Goal: Information Seeking & Learning: Learn about a topic

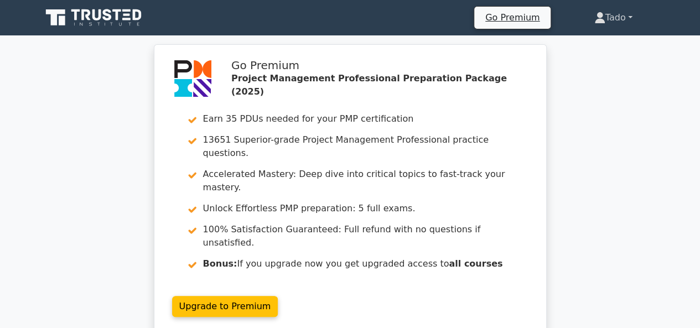
click at [615, 22] on link "Tado" at bounding box center [613, 18] width 91 height 22
click at [595, 39] on link "Profile" at bounding box center [611, 44] width 87 height 18
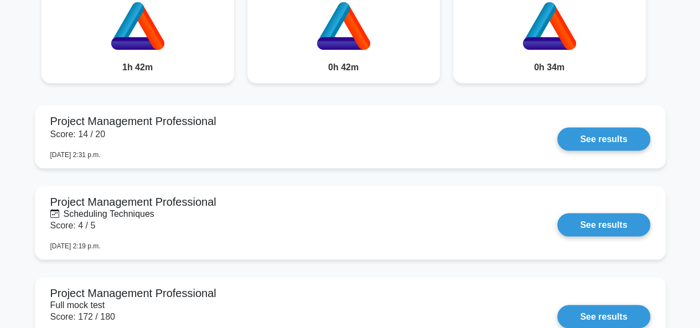
scroll to position [932, 0]
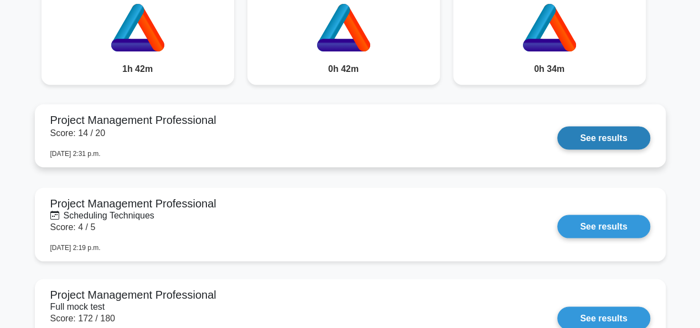
click at [622, 134] on link "See results" at bounding box center [603, 137] width 92 height 23
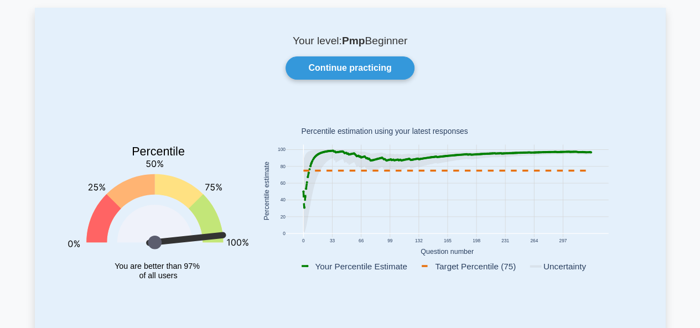
scroll to position [0, 0]
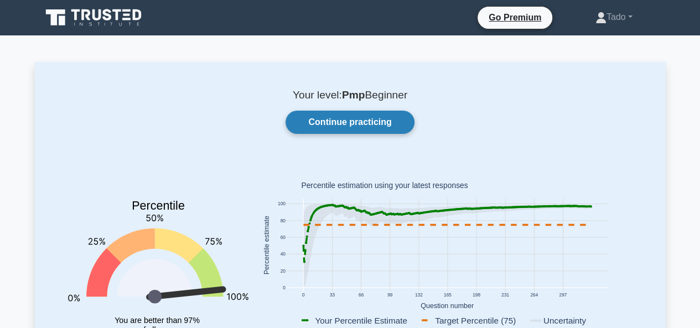
click at [344, 119] on link "Continue practicing" at bounding box center [349, 122] width 128 height 23
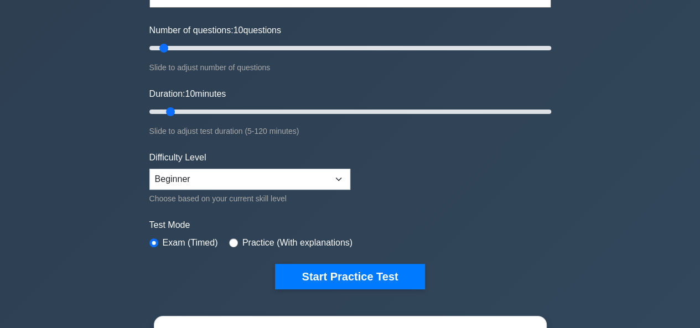
scroll to position [137, 0]
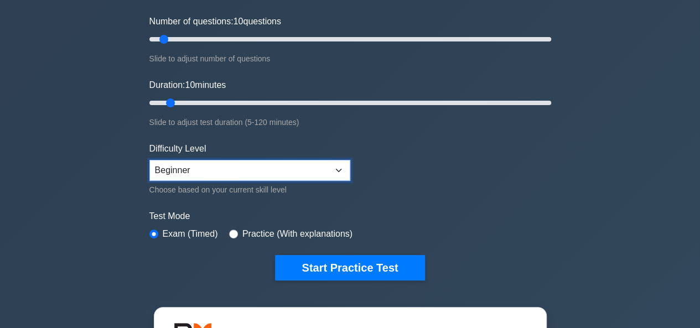
click at [319, 173] on select "Beginner Intermediate Expert" at bounding box center [249, 170] width 201 height 21
select select "expert"
click at [149, 160] on select "Beginner Intermediate Expert" at bounding box center [249, 170] width 201 height 21
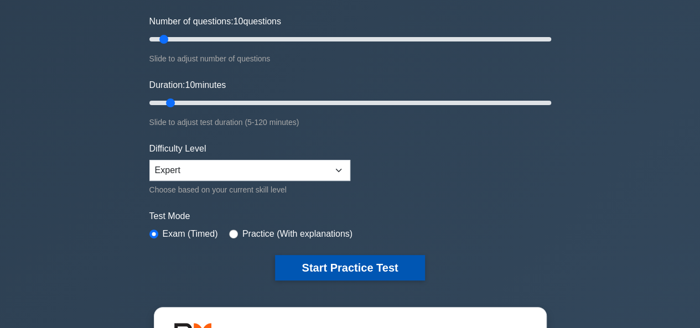
click at [349, 264] on button "Start Practice Test" at bounding box center [349, 267] width 149 height 25
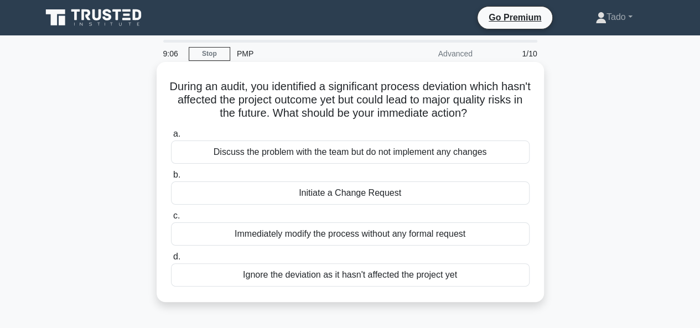
click at [300, 150] on div "Discuss the problem with the team but do not implement any changes" at bounding box center [350, 152] width 358 height 23
click at [171, 138] on input "a. Discuss the problem with the team but do not implement any changes" at bounding box center [171, 134] width 0 height 7
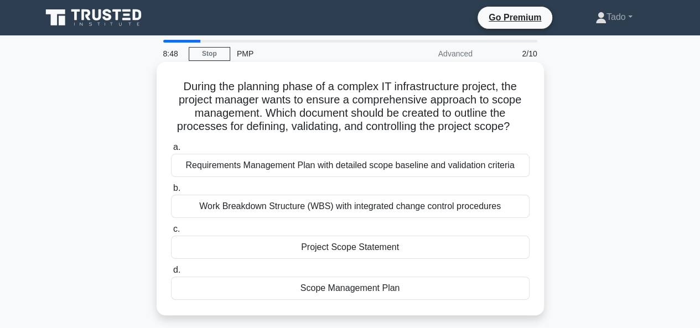
click at [309, 246] on div "Project Scope Statement" at bounding box center [350, 247] width 358 height 23
click at [171, 233] on input "c. Project Scope Statement" at bounding box center [171, 229] width 0 height 7
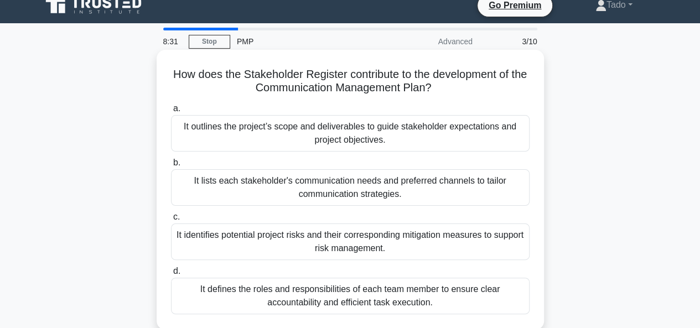
scroll to position [13, 0]
click at [251, 184] on div "It lists each stakeholder's communication needs and preferred channels to tailo…" at bounding box center [350, 187] width 358 height 37
click at [171, 166] on input "b. It lists each stakeholder's communication needs and preferred channels to ta…" at bounding box center [171, 162] width 0 height 7
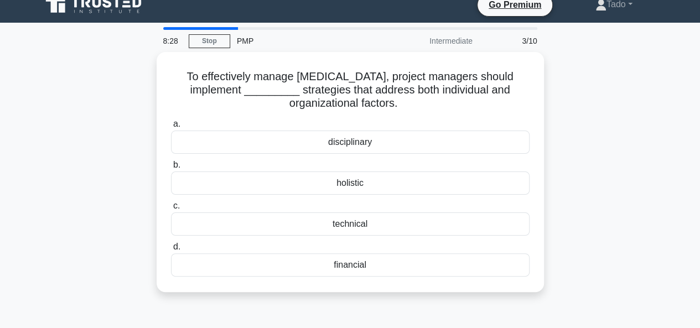
scroll to position [0, 0]
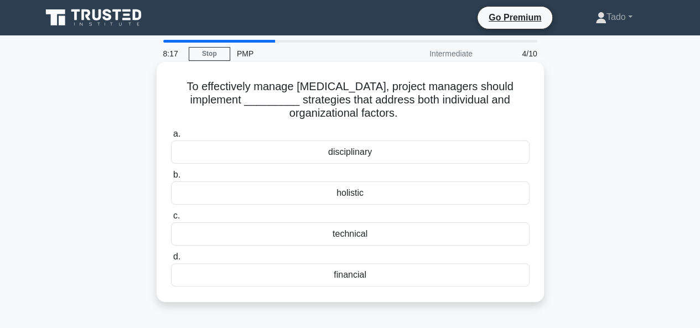
click at [332, 192] on div "holistic" at bounding box center [350, 192] width 358 height 23
click at [171, 179] on input "b. holistic" at bounding box center [171, 174] width 0 height 7
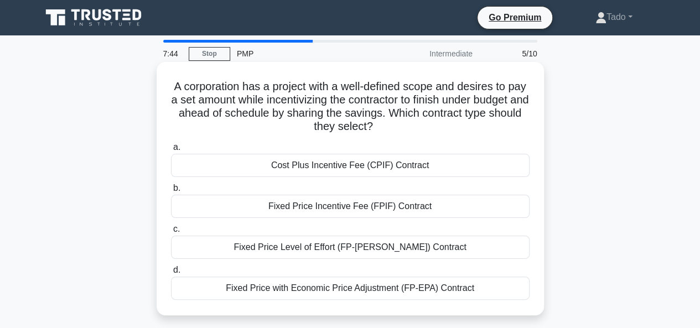
click at [344, 205] on div "Fixed Price Incentive Fee (FPIF) Contract" at bounding box center [350, 206] width 358 height 23
click at [171, 192] on input "b. Fixed Price Incentive Fee (FPIF) Contract" at bounding box center [171, 188] width 0 height 7
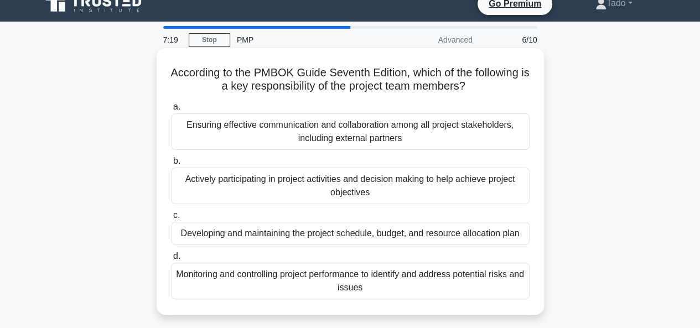
scroll to position [14, 0]
click at [270, 184] on div "Actively participating in project activities and decision making to help achiev…" at bounding box center [350, 185] width 358 height 37
click at [171, 164] on input "b. Actively participating in project activities and decision making to help ach…" at bounding box center [171, 160] width 0 height 7
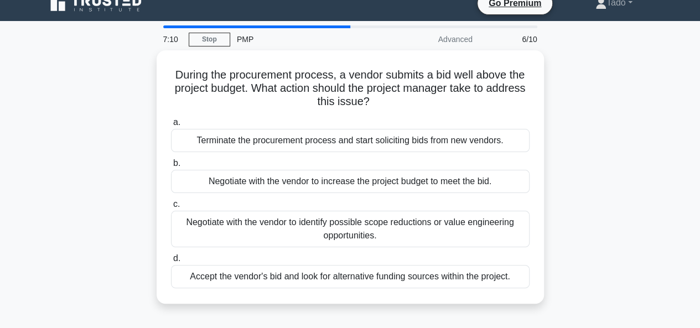
scroll to position [0, 0]
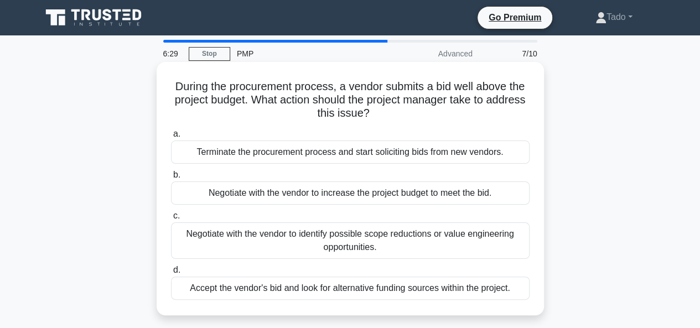
click at [292, 238] on div "Negotiate with the vendor to identify possible scope reductions or value engine…" at bounding box center [350, 240] width 358 height 37
click at [171, 220] on input "c. Negotiate with the vendor to identify possible scope reductions or value eng…" at bounding box center [171, 215] width 0 height 7
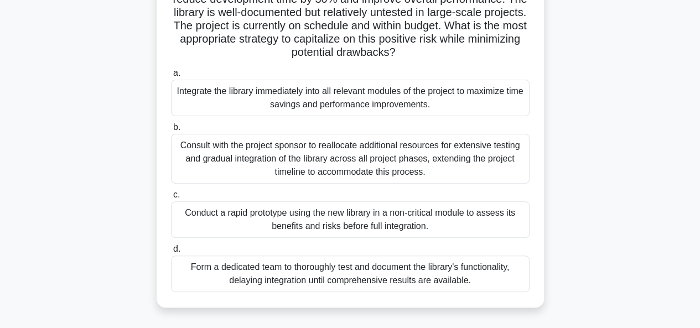
scroll to position [115, 0]
click at [316, 211] on div "Conduct a rapid prototype using the new library in a non-critical module to ass…" at bounding box center [350, 219] width 358 height 37
click at [171, 198] on input "c. Conduct a rapid prototype using the new library in a non-critical module to …" at bounding box center [171, 194] width 0 height 7
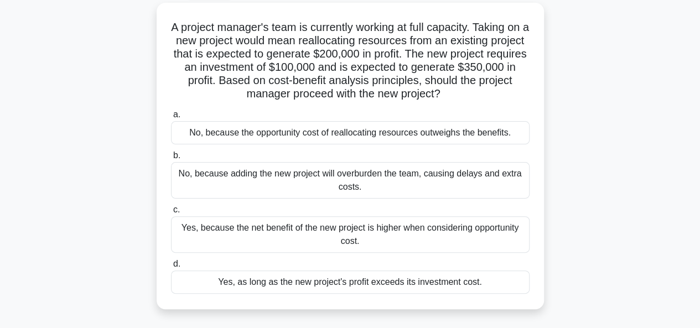
scroll to position [63, 0]
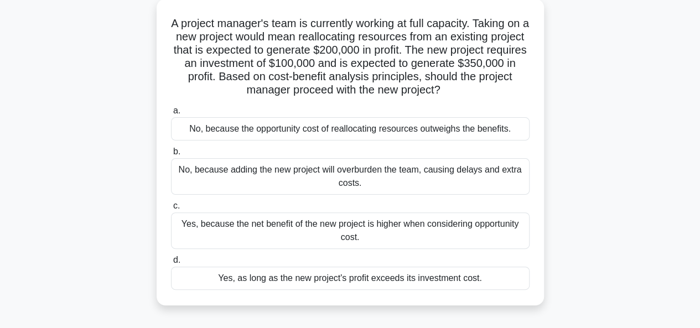
click at [326, 284] on div "Yes, as long as the new project's profit exceeds its investment cost." at bounding box center [350, 278] width 358 height 23
click at [171, 264] on input "d. Yes, as long as the new project's profit exceeds its investment cost." at bounding box center [171, 260] width 0 height 7
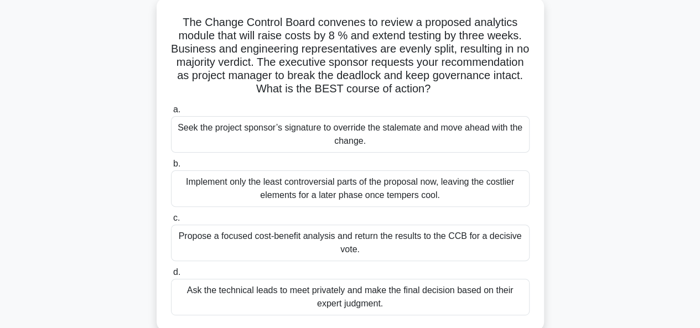
scroll to position [87, 0]
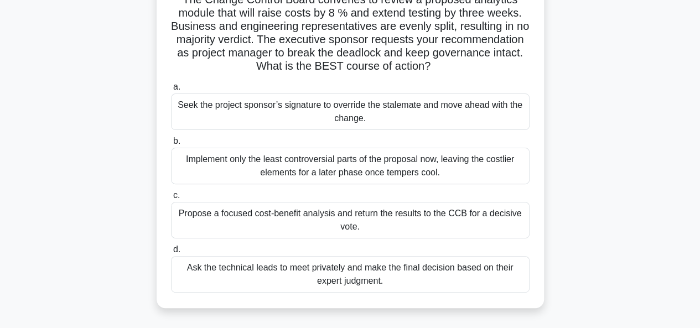
click at [323, 213] on div "Propose a focused cost-benefit analysis and return the results to the CCB for a…" at bounding box center [350, 220] width 358 height 37
click at [171, 199] on input "c. Propose a focused cost-benefit analysis and return the results to the CCB fo…" at bounding box center [171, 195] width 0 height 7
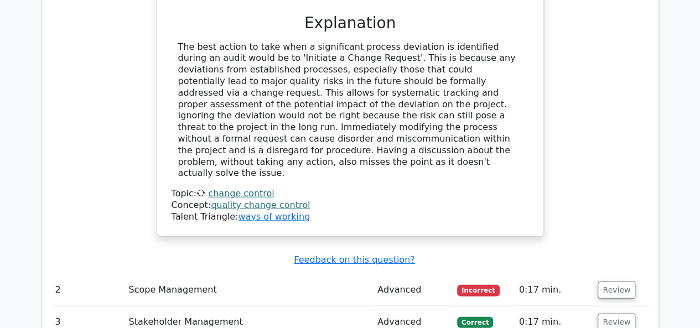
scroll to position [1275, 0]
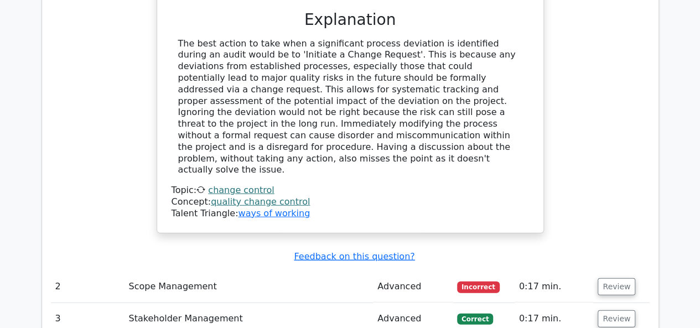
click at [593, 271] on td "Review" at bounding box center [621, 287] width 56 height 32
click at [609, 278] on button "Review" at bounding box center [616, 286] width 38 height 17
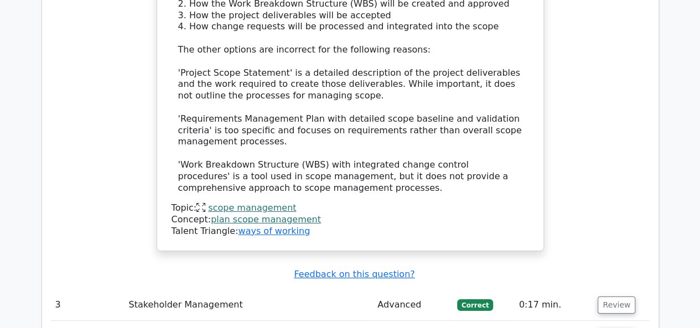
scroll to position [2041, 0]
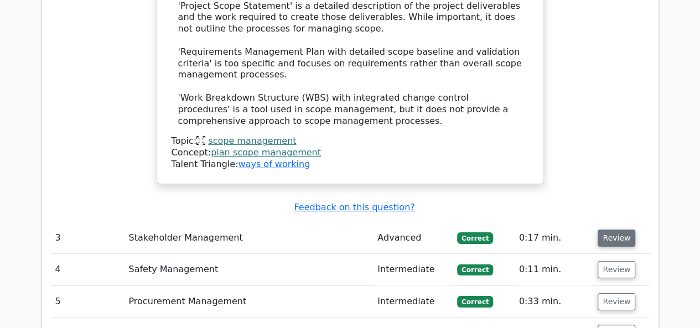
click at [615, 230] on button "Review" at bounding box center [616, 238] width 38 height 17
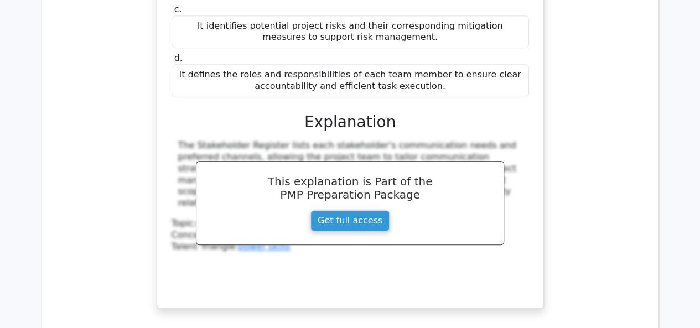
scroll to position [2441, 0]
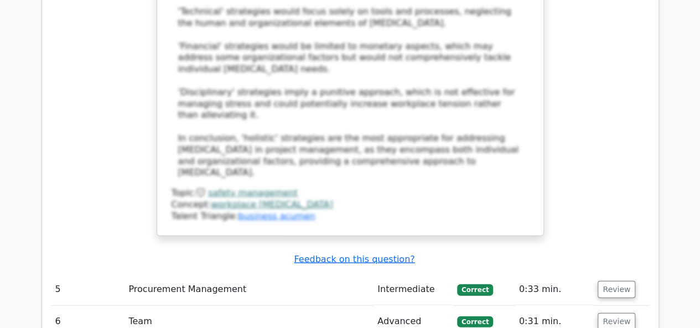
scroll to position [3253, 0]
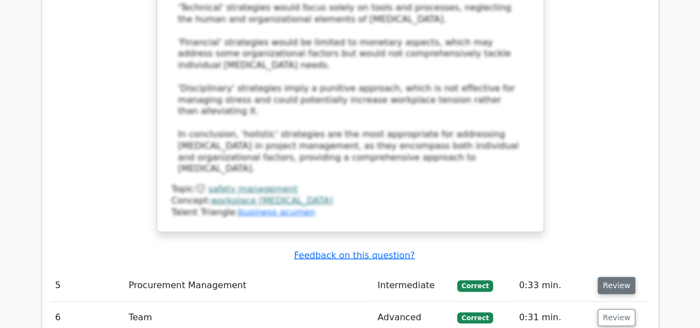
click at [611, 277] on button "Review" at bounding box center [616, 285] width 38 height 17
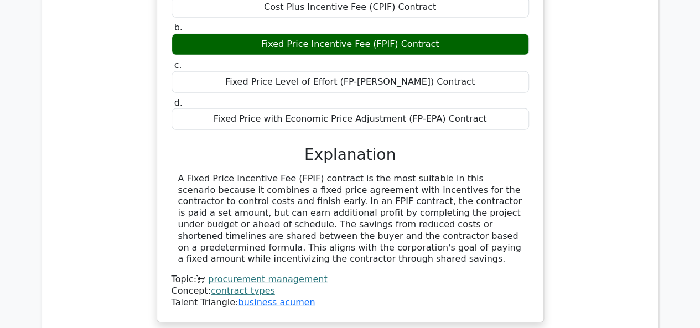
scroll to position [3649, 0]
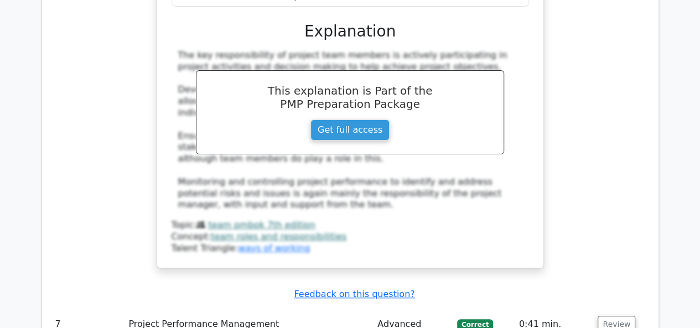
scroll to position [4274, 0]
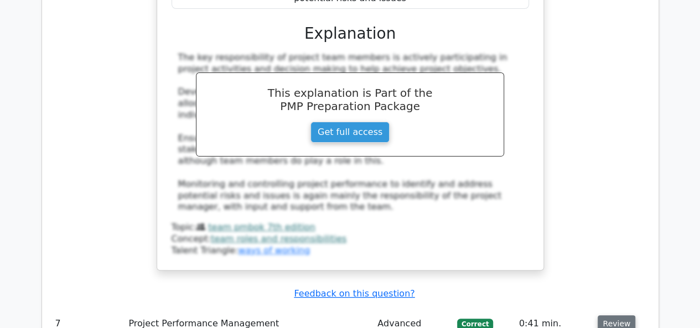
click at [604, 315] on button "Review" at bounding box center [616, 323] width 38 height 17
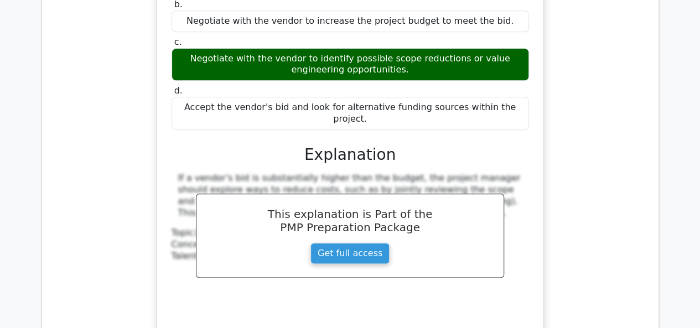
scroll to position [4735, 0]
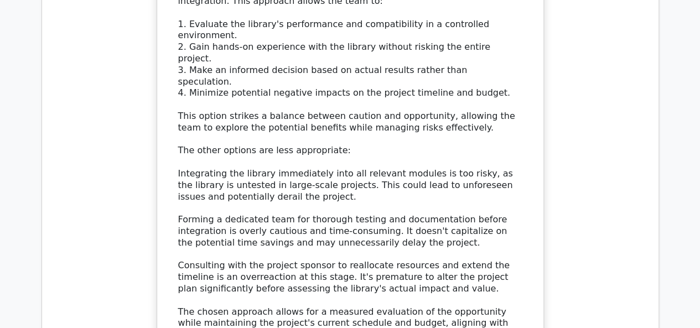
scroll to position [5542, 0]
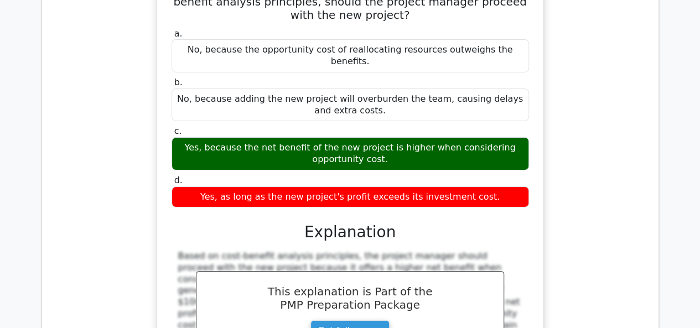
scroll to position [6107, 0]
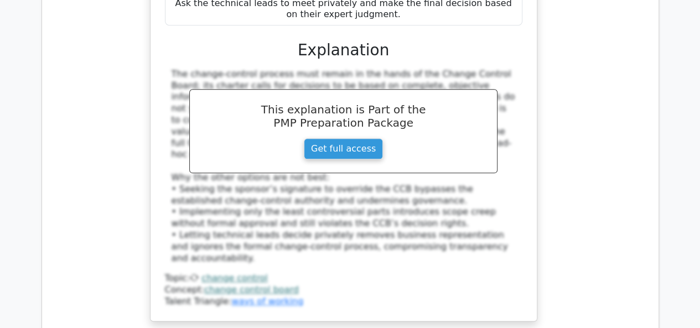
scroll to position [6977, 0]
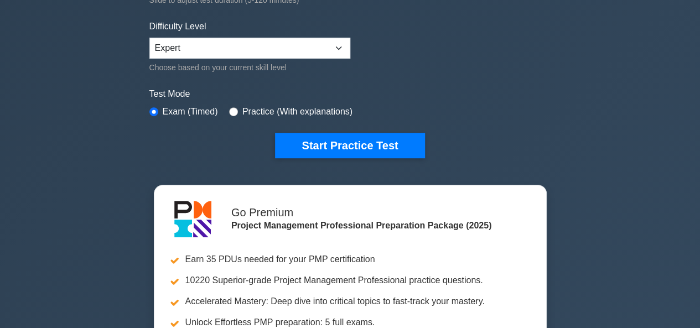
scroll to position [258, 0]
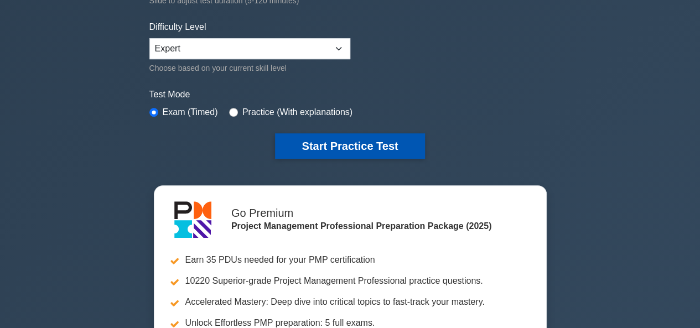
click at [367, 147] on button "Start Practice Test" at bounding box center [349, 145] width 149 height 25
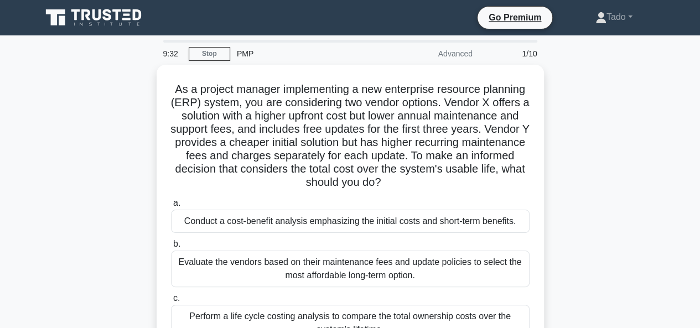
click at [367, 147] on h5 "As a project manager implementing a new enterprise resource planning (ERP) syst…" at bounding box center [350, 135] width 361 height 107
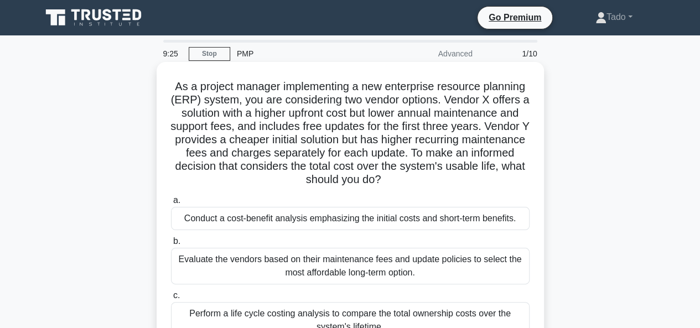
click at [367, 147] on h5 "As a project manager implementing a new enterprise resource planning (ERP) syst…" at bounding box center [350, 133] width 361 height 107
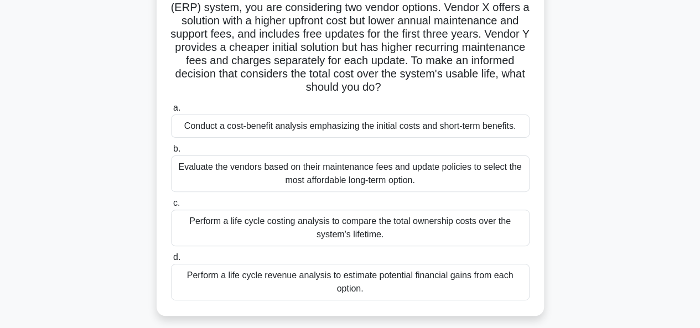
scroll to position [93, 0]
click at [274, 222] on div "Perform a life cycle costing analysis to compare the total ownership costs over…" at bounding box center [350, 227] width 358 height 37
click at [171, 206] on input "c. Perform a life cycle costing analysis to compare the total ownership costs o…" at bounding box center [171, 202] width 0 height 7
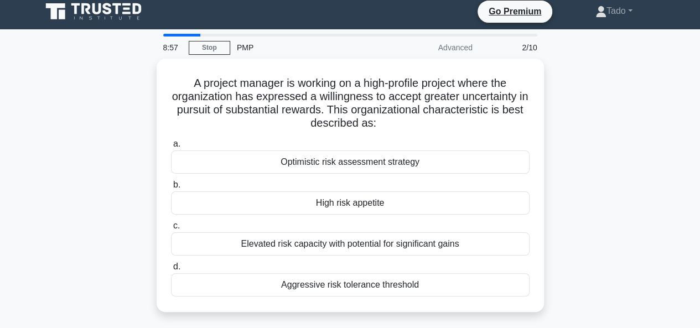
scroll to position [0, 0]
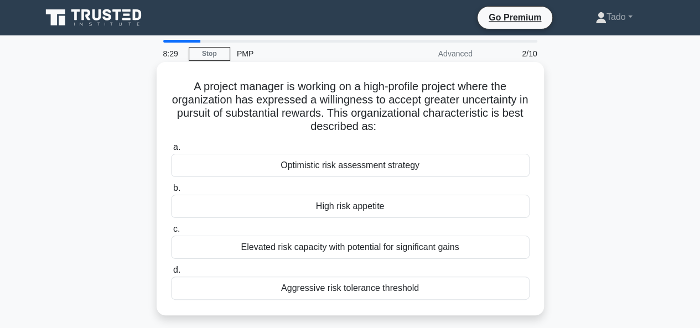
click at [283, 197] on div "High risk appetite" at bounding box center [350, 206] width 358 height 23
click at [171, 192] on input "b. High risk appetite" at bounding box center [171, 188] width 0 height 7
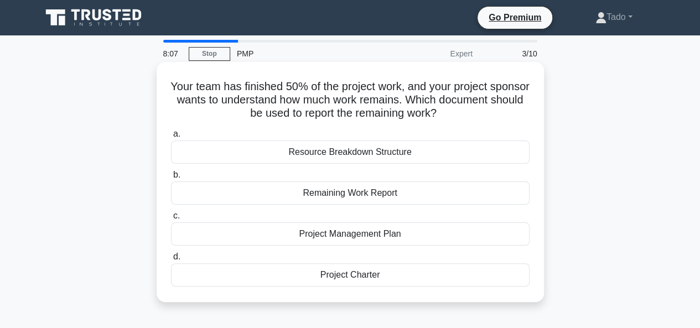
click at [325, 192] on div "Remaining Work Report" at bounding box center [350, 192] width 358 height 23
click at [171, 179] on input "b. Remaining Work Report" at bounding box center [171, 174] width 0 height 7
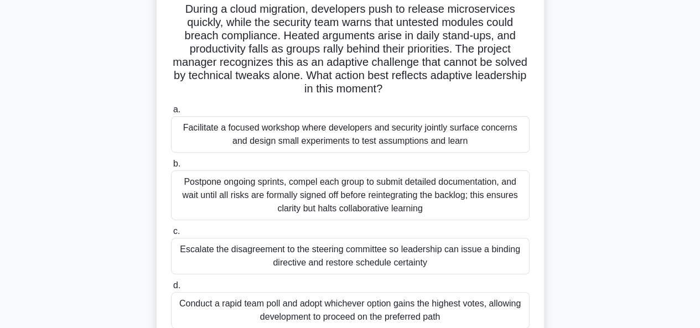
scroll to position [74, 0]
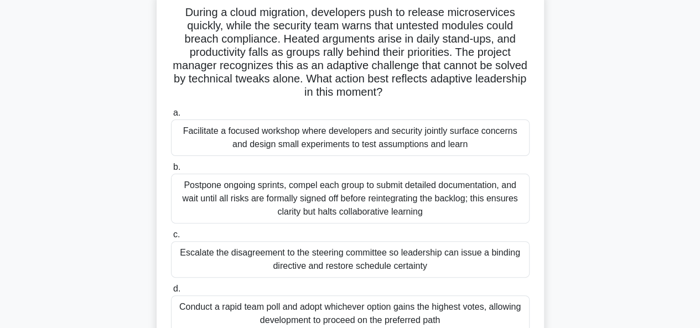
click at [290, 138] on div "Facilitate a focused workshop where developers and security jointly surface con…" at bounding box center [350, 137] width 358 height 37
click at [171, 117] on input "a. Facilitate a focused workshop where developers and security jointly surface …" at bounding box center [171, 113] width 0 height 7
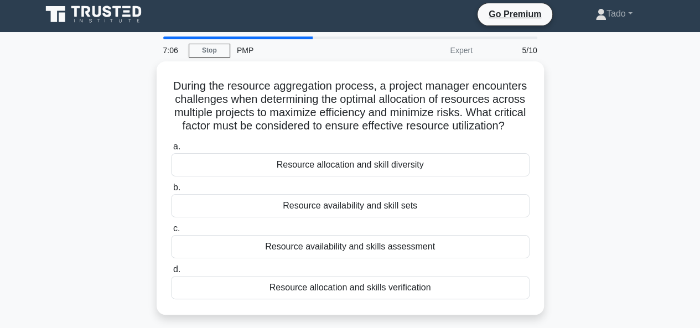
scroll to position [0, 0]
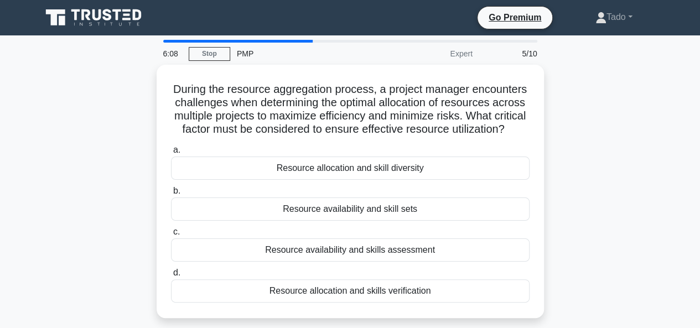
click at [290, 137] on h5 "During the resource aggregation process, a project manager encounters challenge…" at bounding box center [350, 109] width 361 height 54
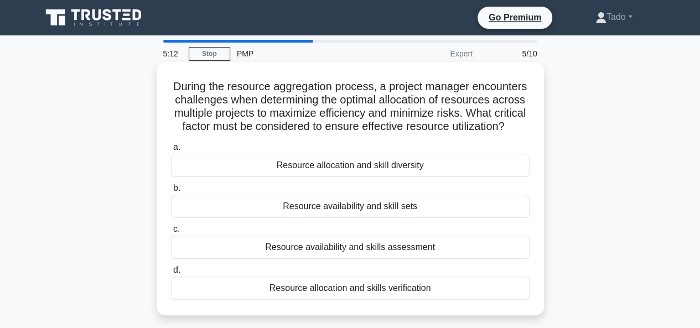
click at [308, 299] on div "Resource allocation and skills verification" at bounding box center [350, 288] width 358 height 23
click at [171, 274] on input "d. Resource allocation and skills verification" at bounding box center [171, 270] width 0 height 7
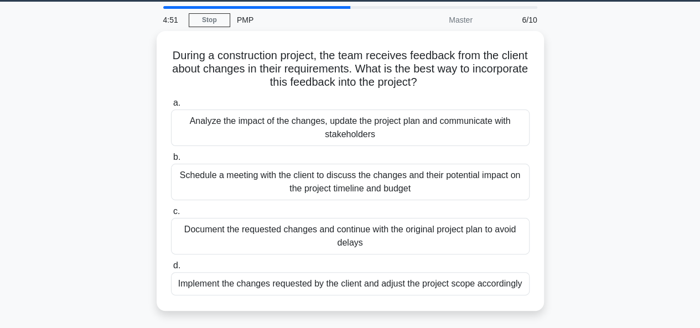
scroll to position [34, 0]
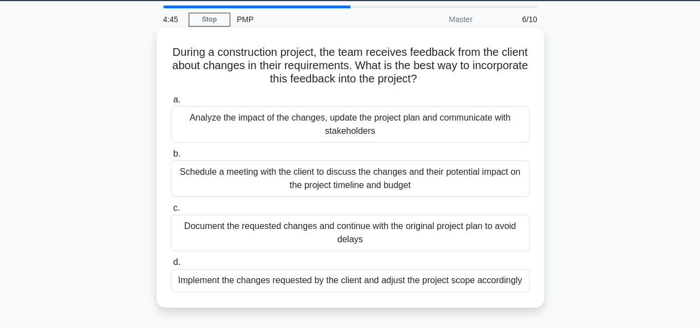
click at [237, 181] on div "Schedule a meeting with the client to discuss the changes and their potential i…" at bounding box center [350, 178] width 358 height 37
click at [171, 158] on input "b. Schedule a meeting with the client to discuss the changes and their potentia…" at bounding box center [171, 153] width 0 height 7
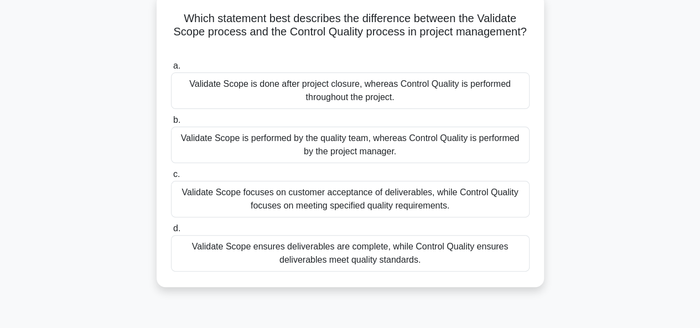
scroll to position [69, 0]
click at [283, 248] on div "Validate Scope ensures deliverables are complete, while Control Quality ensures…" at bounding box center [350, 253] width 358 height 37
click at [171, 232] on input "d. Validate Scope ensures deliverables are complete, while Control Quality ensu…" at bounding box center [171, 228] width 0 height 7
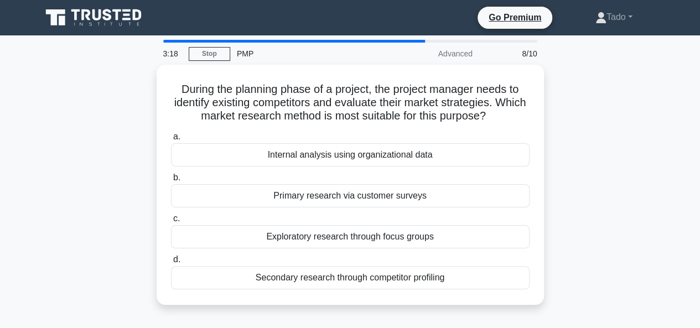
scroll to position [0, 0]
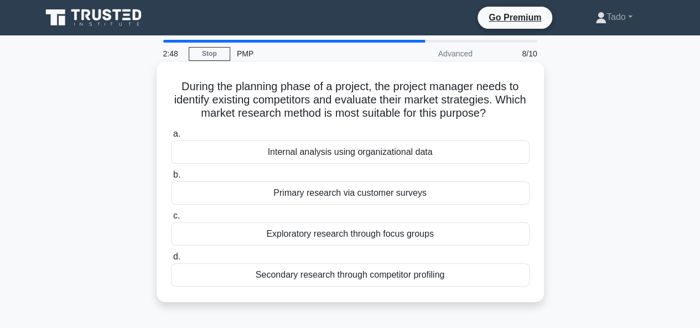
click at [295, 269] on div "Secondary research through competitor profiling" at bounding box center [350, 274] width 358 height 23
click at [171, 261] on input "d. Secondary research through competitor profiling" at bounding box center [171, 256] width 0 height 7
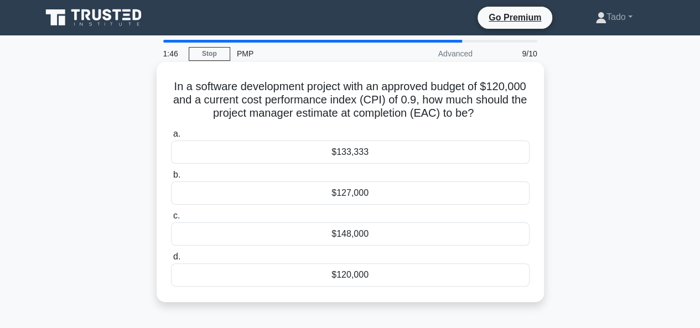
click at [287, 158] on div "$133,333" at bounding box center [350, 152] width 358 height 23
click at [171, 138] on input "a. $133,333" at bounding box center [171, 134] width 0 height 7
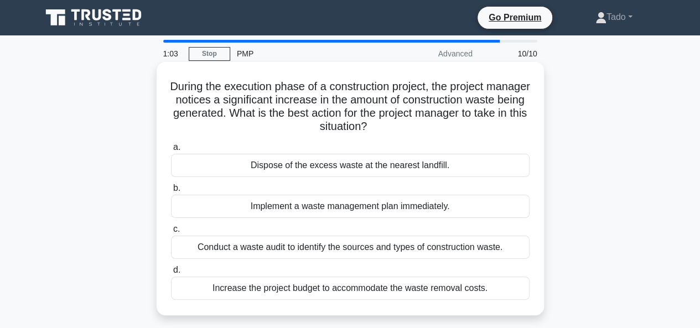
click at [346, 251] on div "Conduct a waste audit to identify the sources and types of construction waste." at bounding box center [350, 247] width 358 height 23
click at [171, 233] on input "c. Conduct a waste audit to identify the sources and types of construction wast…" at bounding box center [171, 229] width 0 height 7
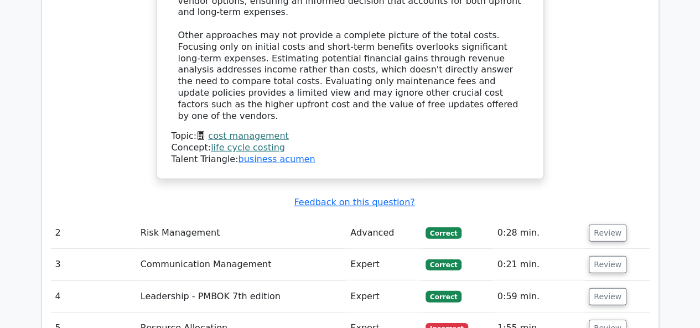
scroll to position [1535, 0]
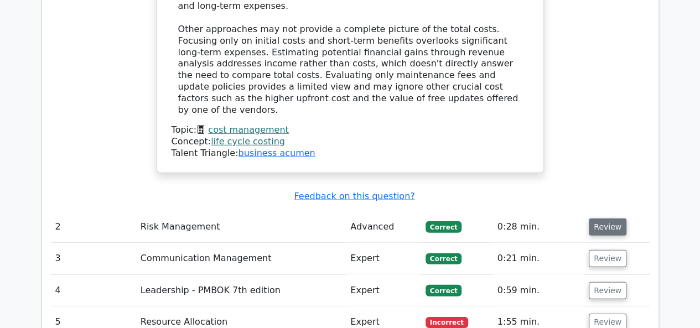
click at [599, 219] on button "Review" at bounding box center [608, 227] width 38 height 17
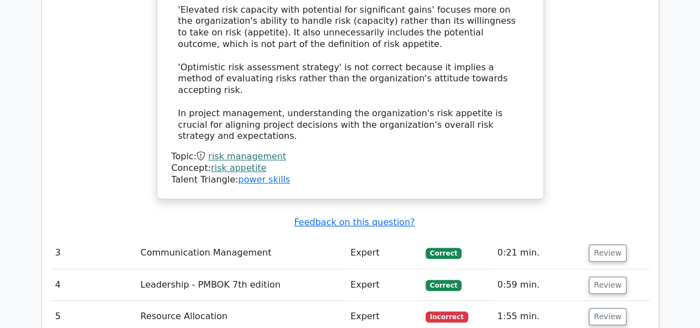
scroll to position [2237, 0]
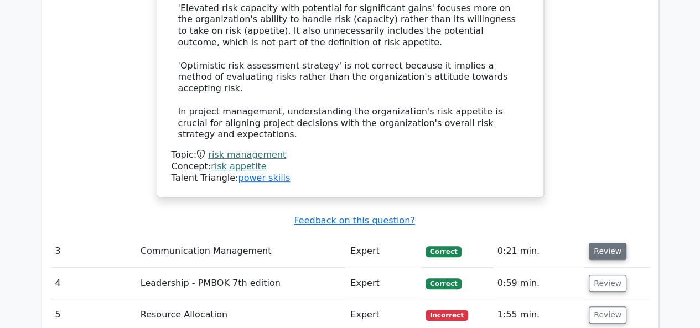
click at [606, 243] on button "Review" at bounding box center [608, 251] width 38 height 17
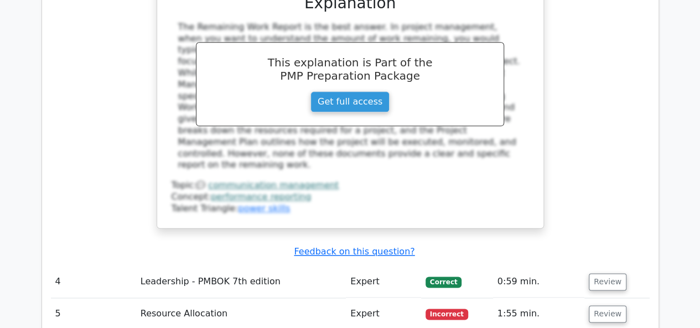
scroll to position [2737, 0]
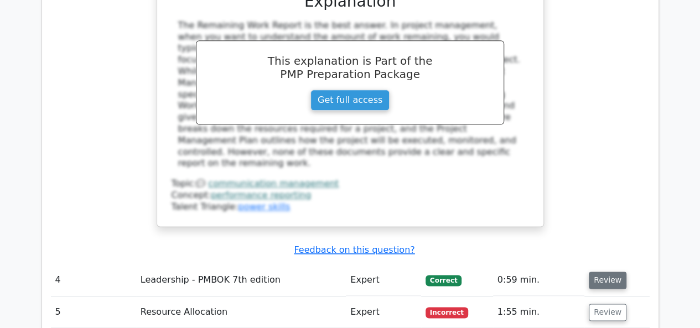
click at [605, 272] on button "Review" at bounding box center [608, 280] width 38 height 17
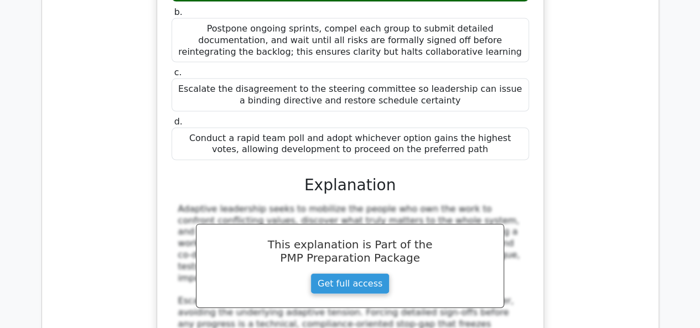
scroll to position [3284, 0]
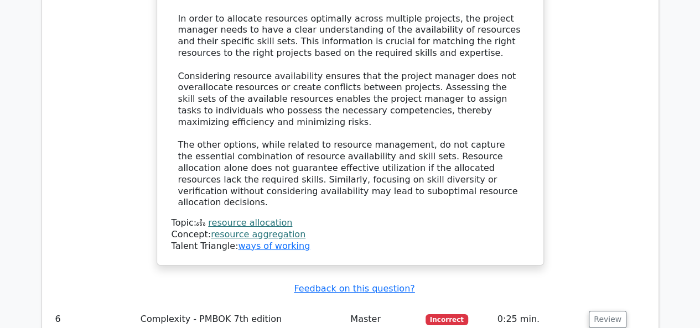
scroll to position [4021, 0]
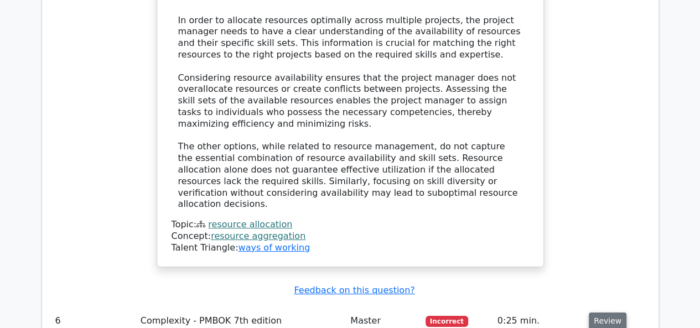
click at [610, 313] on button "Review" at bounding box center [608, 321] width 38 height 17
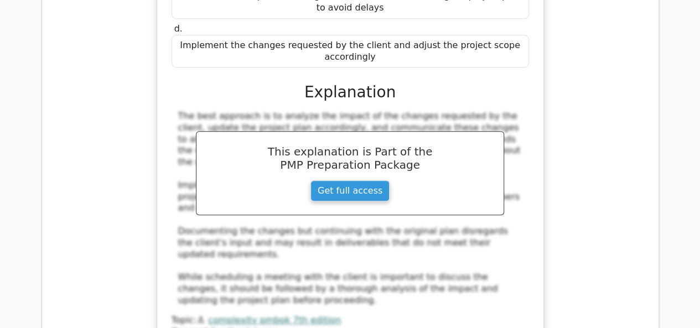
scroll to position [4553, 0]
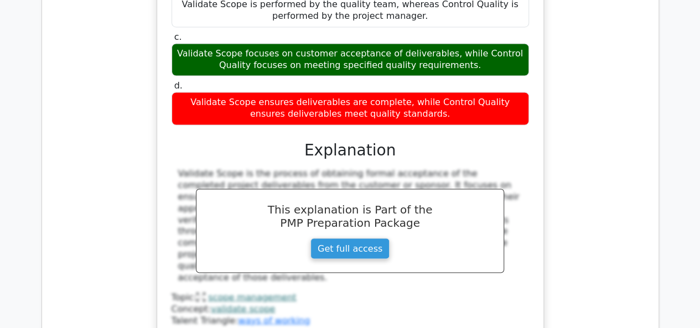
scroll to position [5111, 0]
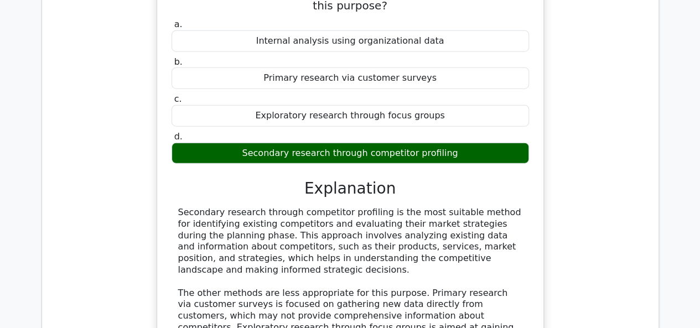
scroll to position [5662, 0]
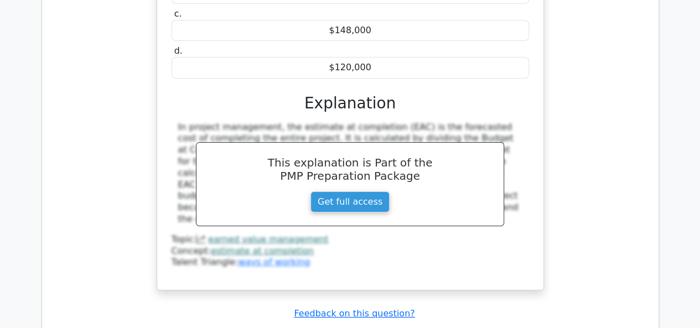
scroll to position [6231, 0]
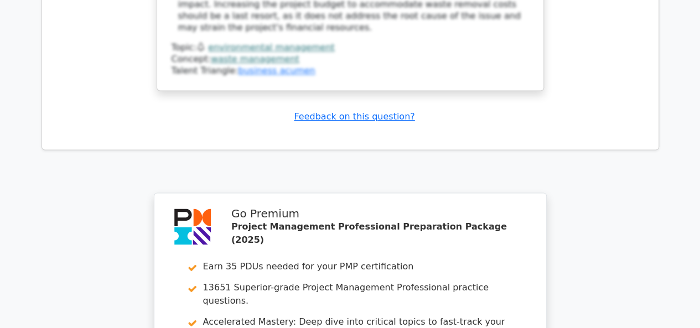
scroll to position [7029, 0]
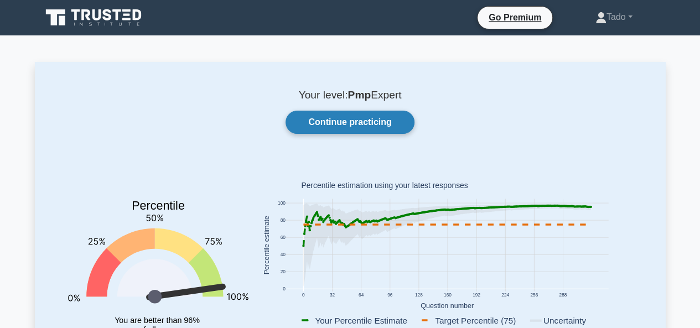
click at [331, 123] on link "Continue practicing" at bounding box center [349, 122] width 128 height 23
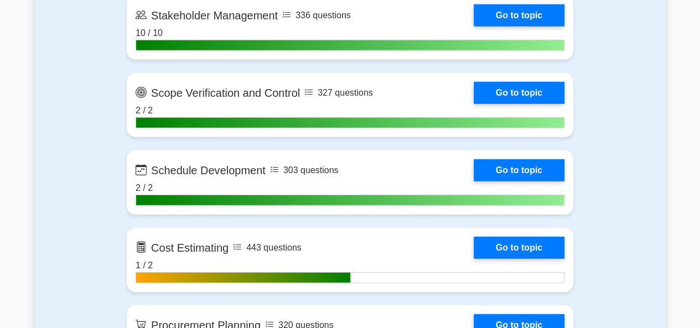
scroll to position [1604, 0]
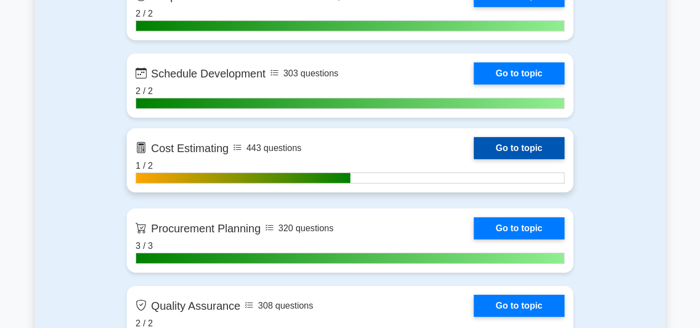
click at [508, 147] on link "Go to topic" at bounding box center [519, 148] width 91 height 22
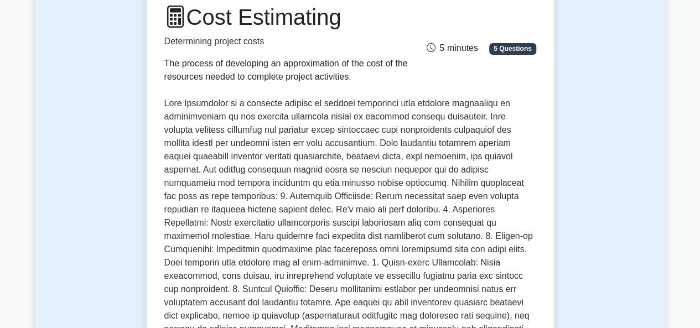
scroll to position [156, 0]
click at [508, 147] on p at bounding box center [350, 242] width 372 height 292
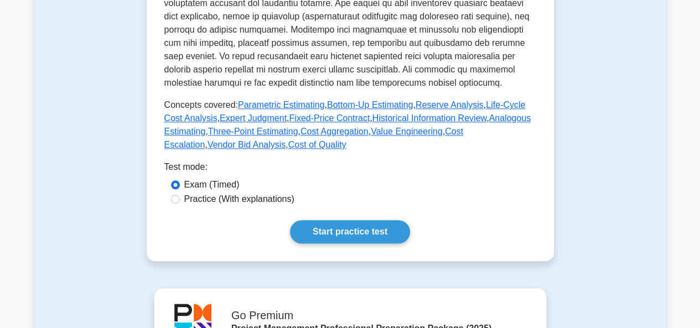
scroll to position [467, 0]
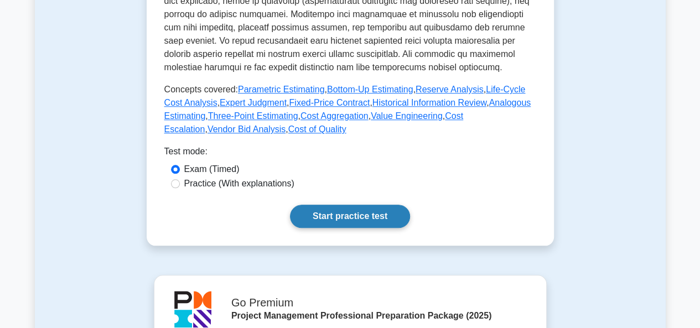
click at [352, 209] on link "Start practice test" at bounding box center [350, 216] width 120 height 23
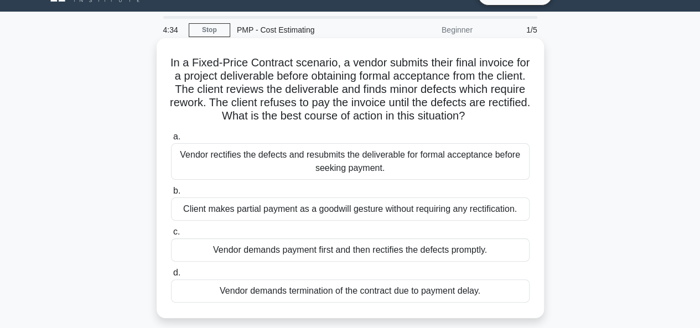
scroll to position [24, 0]
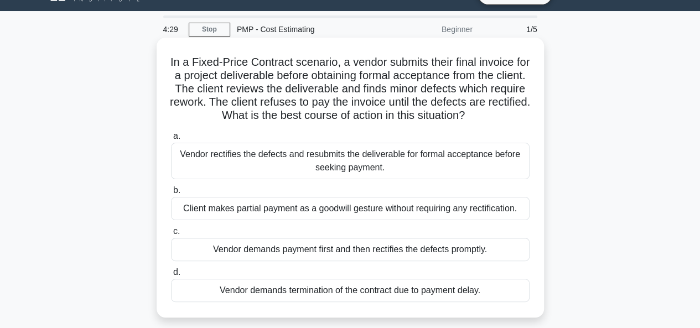
click at [236, 167] on div "Vendor rectifies the defects and resubmits the deliverable for formal acceptanc…" at bounding box center [350, 161] width 358 height 37
click at [171, 140] on input "a. Vendor rectifies the defects and resubmits the deliverable for formal accept…" at bounding box center [171, 136] width 0 height 7
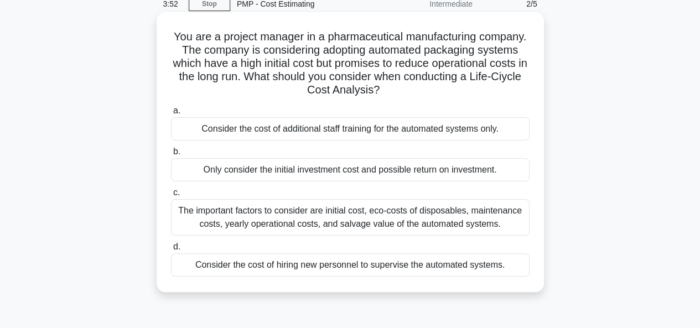
scroll to position [51, 0]
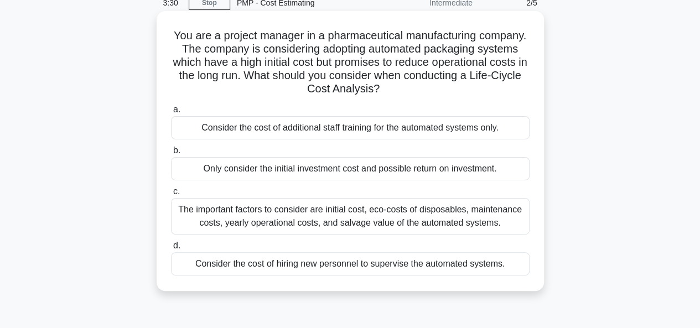
click at [243, 221] on div "The important factors to consider are initial cost, eco-costs of disposables, m…" at bounding box center [350, 216] width 358 height 37
click at [171, 195] on input "c. The important factors to consider are initial cost, eco-costs of disposables…" at bounding box center [171, 191] width 0 height 7
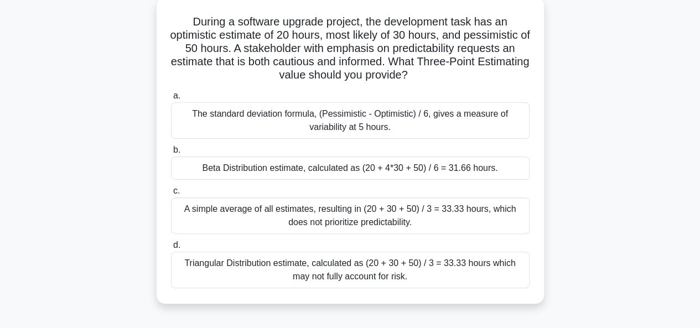
scroll to position [65, 0]
click at [316, 212] on div "A simple average of all estimates, resulting in (20 + 30 + 50) / 3 = 33.33 hour…" at bounding box center [350, 215] width 358 height 37
click at [171, 194] on input "c. A simple average of all estimates, resulting in (20 + 30 + 50) / 3 = 33.33 h…" at bounding box center [171, 190] width 0 height 7
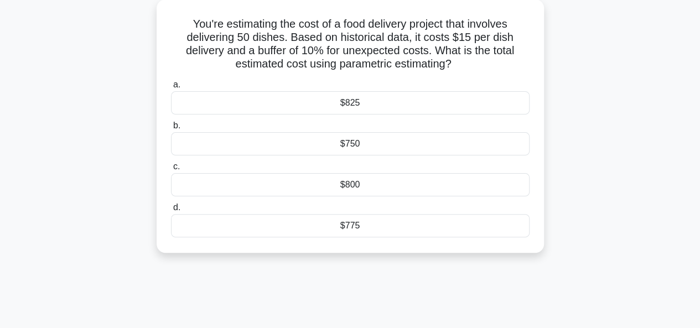
scroll to position [0, 0]
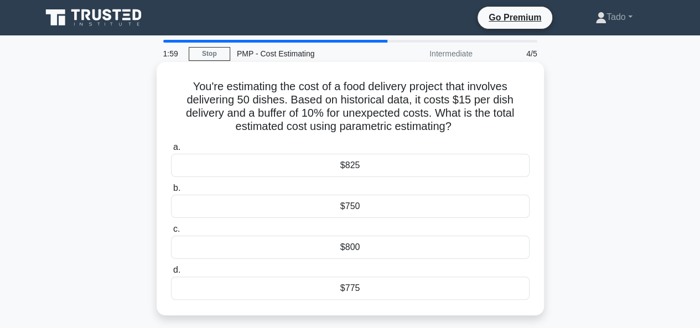
click at [358, 158] on div "$825" at bounding box center [350, 165] width 358 height 23
click at [171, 151] on input "a. $825" at bounding box center [171, 147] width 0 height 7
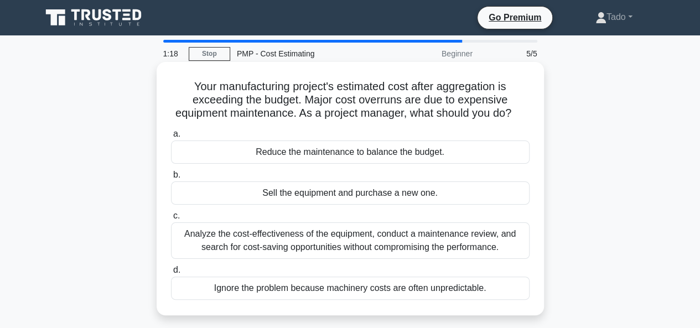
click at [257, 242] on div "Analyze the cost-effectiveness of the equipment, conduct a maintenance review, …" at bounding box center [350, 240] width 358 height 37
click at [171, 220] on input "c. Analyze the cost-effectiveness of the equipment, conduct a maintenance revie…" at bounding box center [171, 215] width 0 height 7
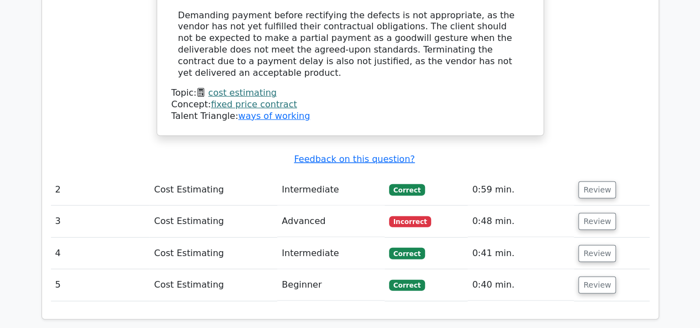
scroll to position [1359, 0]
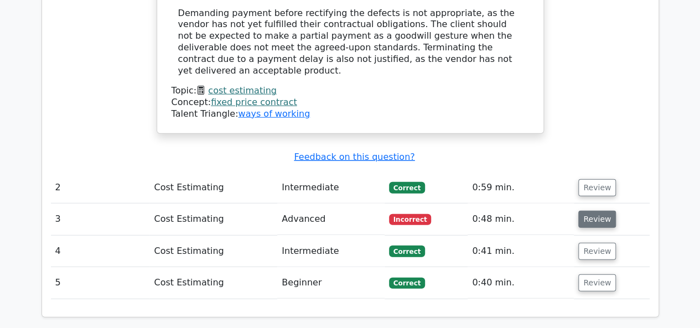
click at [581, 211] on button "Review" at bounding box center [597, 219] width 38 height 17
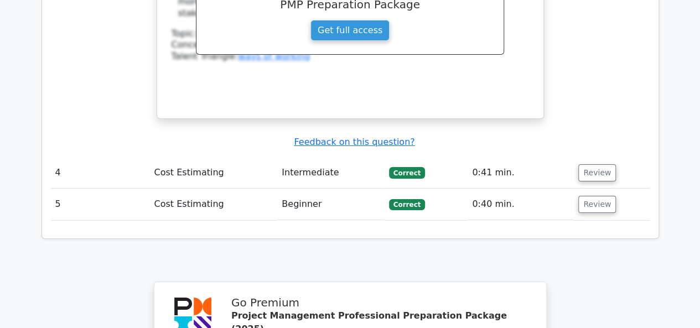
scroll to position [1997, 0]
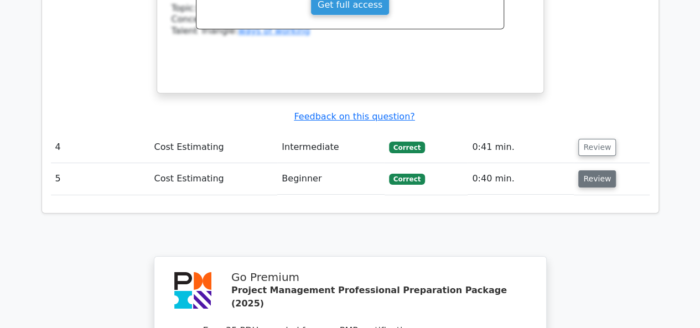
click at [596, 170] on button "Review" at bounding box center [597, 178] width 38 height 17
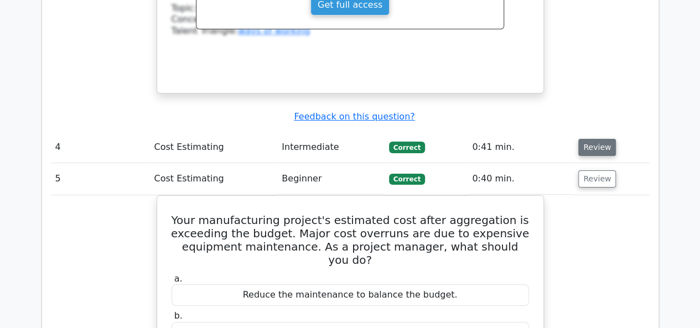
click at [595, 139] on button "Review" at bounding box center [597, 147] width 38 height 17
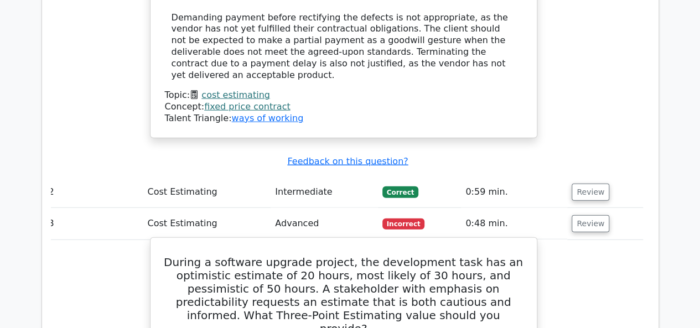
scroll to position [1354, 0]
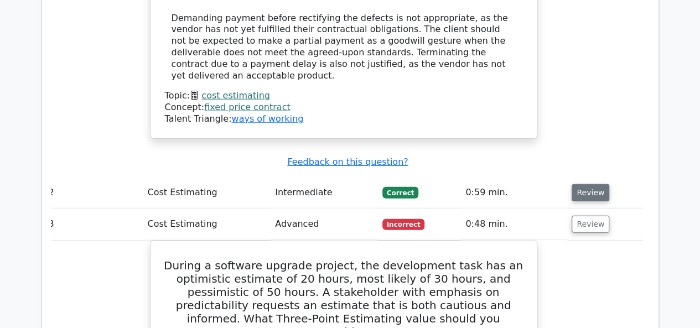
click at [583, 184] on button "Review" at bounding box center [590, 192] width 38 height 17
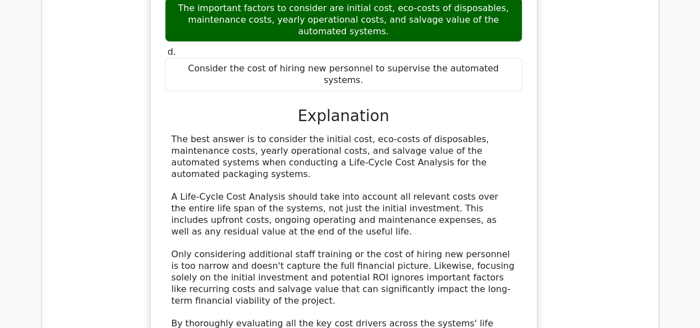
scroll to position [1739, 0]
